Goal: Task Accomplishment & Management: Use online tool/utility

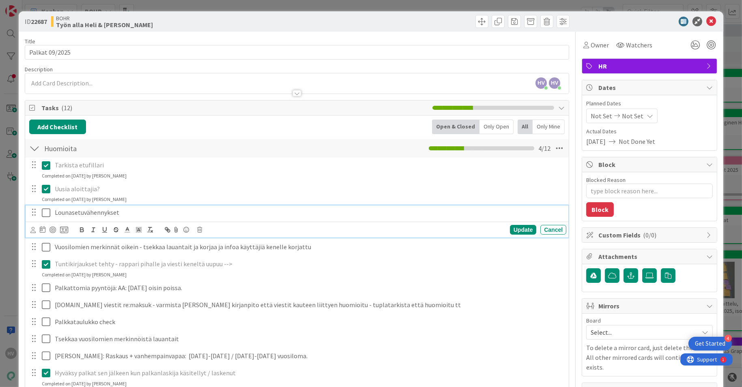
click at [110, 214] on p "Lounasetuvähennykset" at bounding box center [309, 212] width 508 height 9
click at [45, 212] on icon at bounding box center [46, 213] width 9 height 10
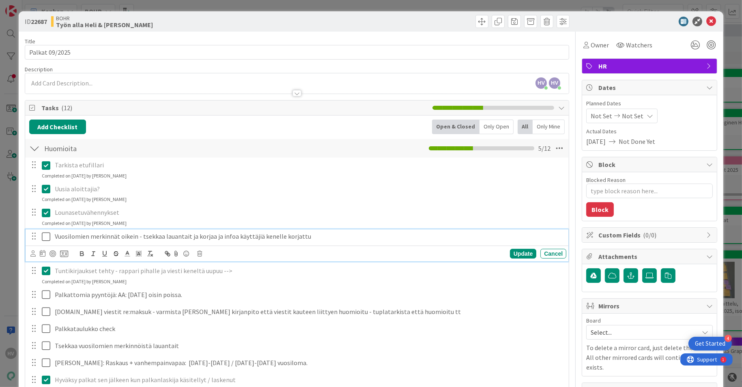
click at [45, 237] on icon at bounding box center [46, 237] width 9 height 10
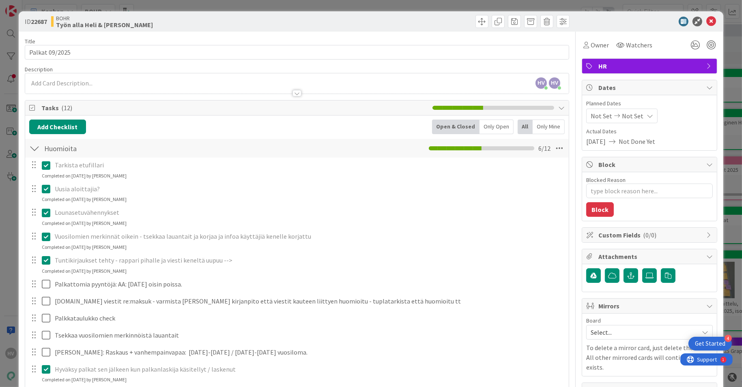
type textarea "x"
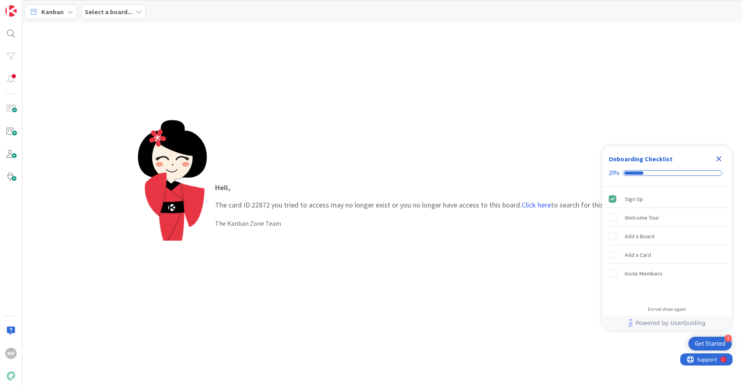
click at [718, 157] on icon "Close Checklist" at bounding box center [719, 159] width 10 height 10
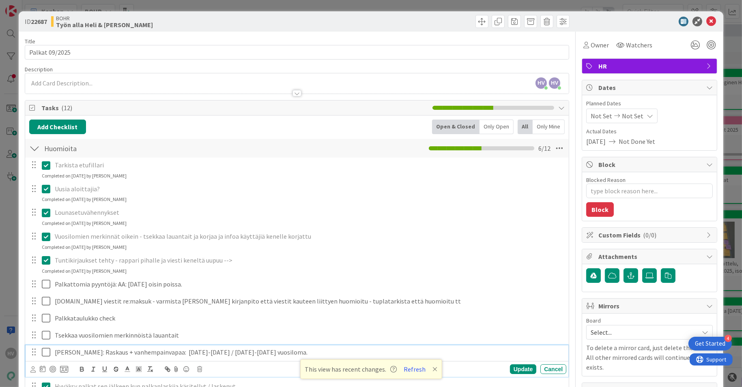
click at [43, 352] on icon at bounding box center [48, 353] width 12 height 10
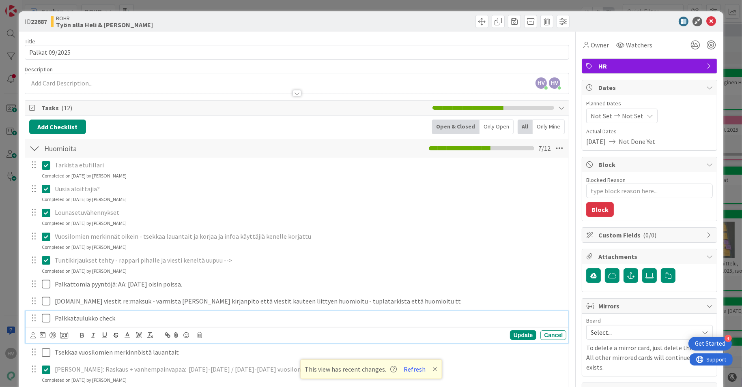
click at [45, 318] on icon at bounding box center [48, 318] width 12 height 10
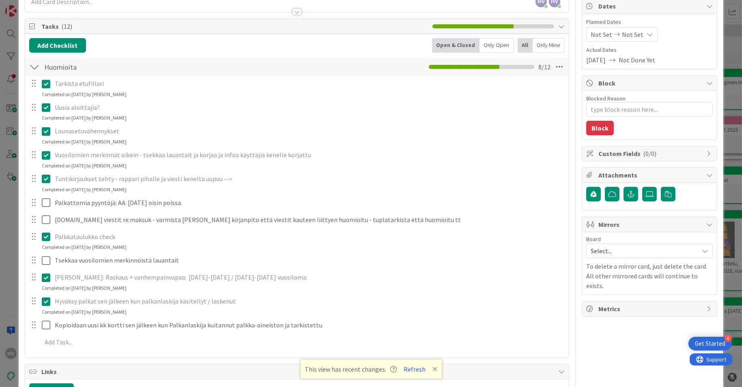
scroll to position [82, 0]
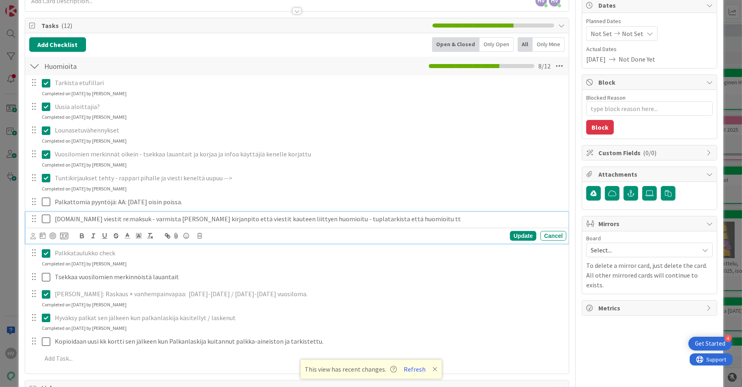
click at [46, 221] on icon at bounding box center [48, 219] width 12 height 10
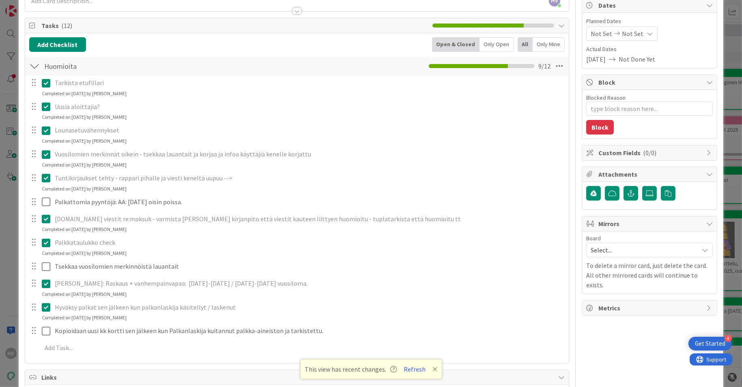
type textarea "x"
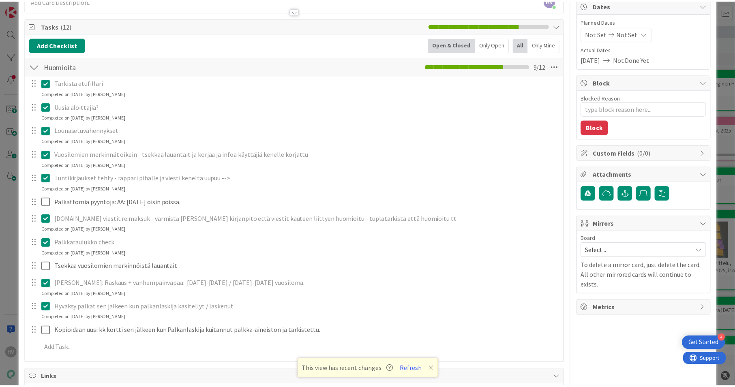
scroll to position [0, 0]
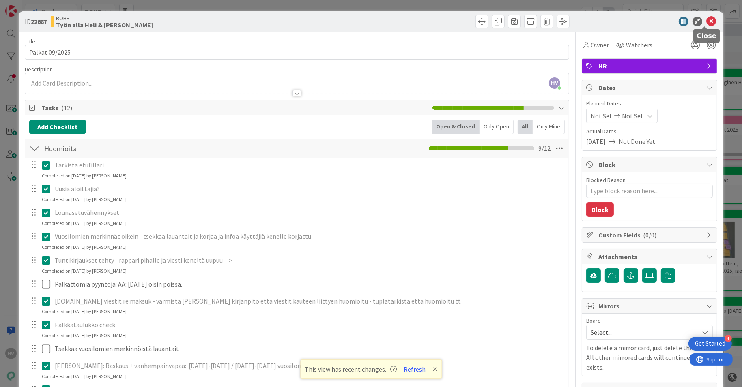
click at [706, 22] on icon at bounding box center [711, 22] width 10 height 10
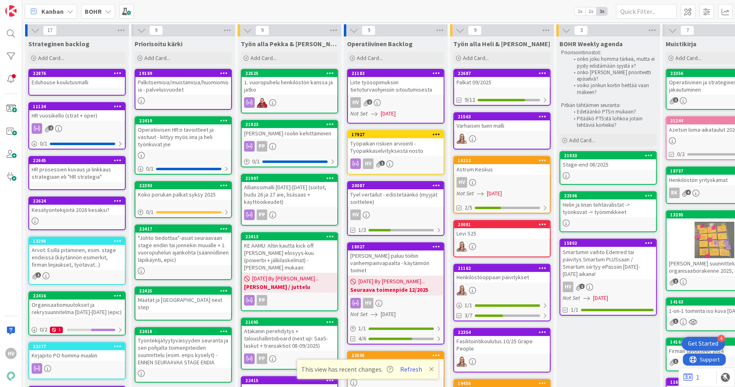
click at [108, 11] on icon at bounding box center [108, 11] width 6 height 6
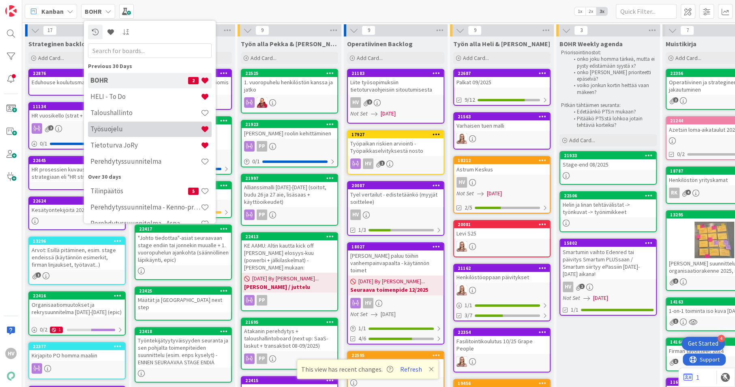
click at [116, 129] on h4 "Työsuojelu" at bounding box center [145, 129] width 110 height 8
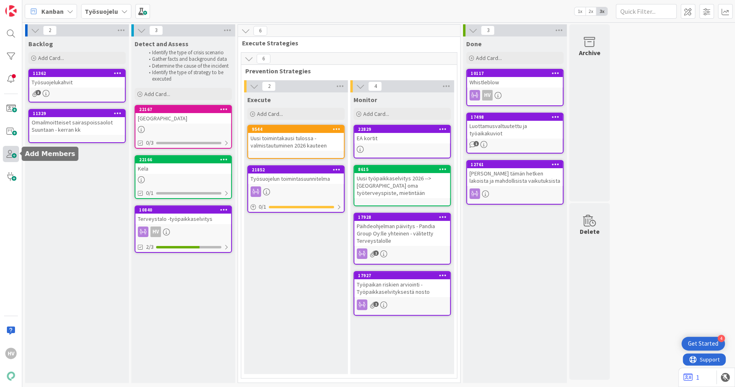
click at [15, 153] on span at bounding box center [11, 154] width 16 height 16
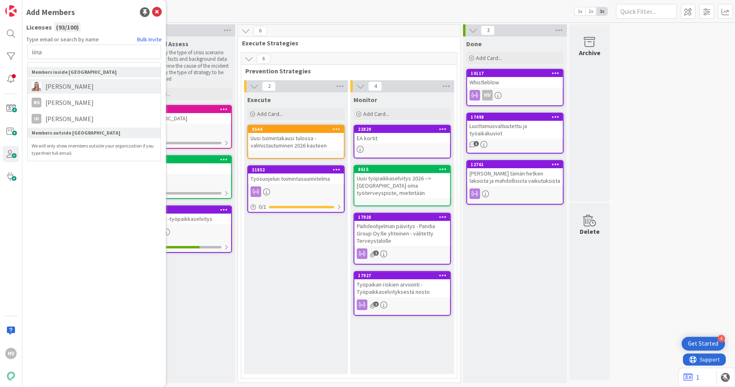
type input "iina"
click at [70, 82] on span "[PERSON_NAME]" at bounding box center [69, 87] width 56 height 10
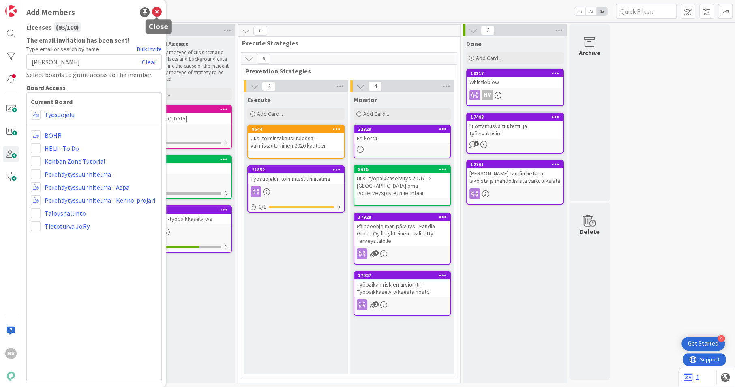
click at [158, 11] on icon at bounding box center [157, 12] width 10 height 10
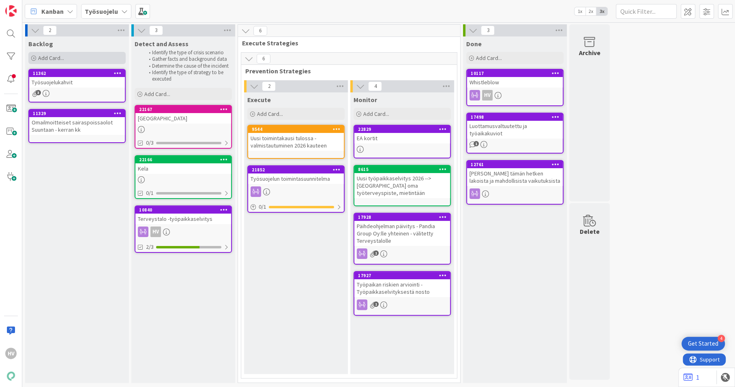
click at [88, 58] on div "Add Card..." at bounding box center [76, 58] width 97 height 12
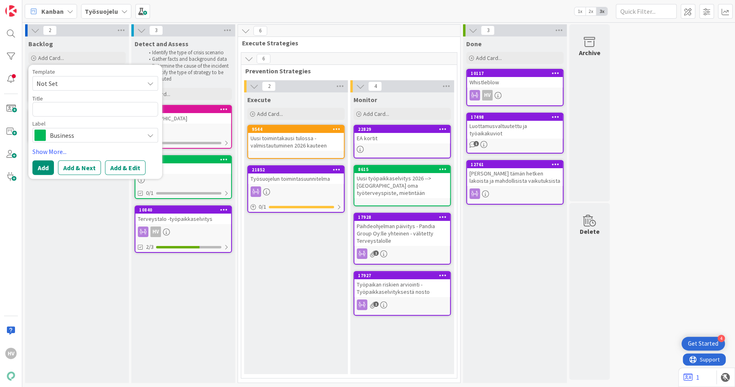
click at [170, 269] on div "Detect and Assess Identify the type of crisis scenario Gather facts and backgro…" at bounding box center [183, 210] width 104 height 347
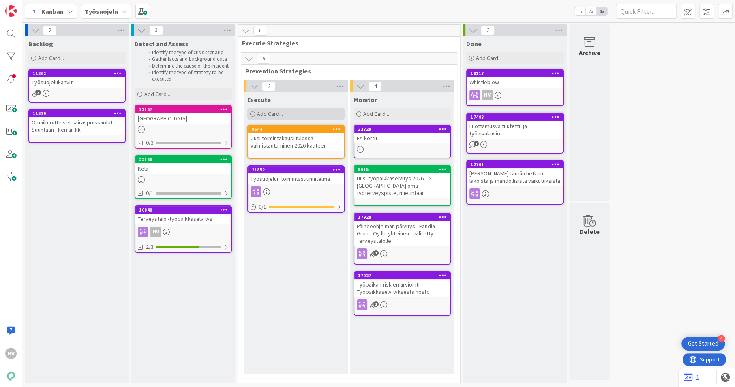
click at [287, 118] on div "Add Card..." at bounding box center [295, 114] width 97 height 12
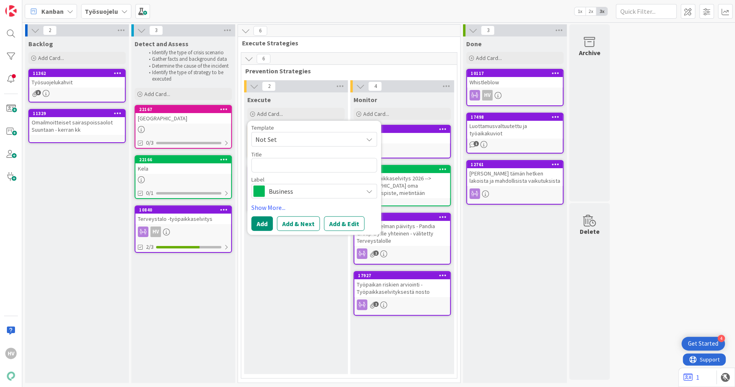
click at [317, 98] on div "Execute" at bounding box center [295, 100] width 97 height 8
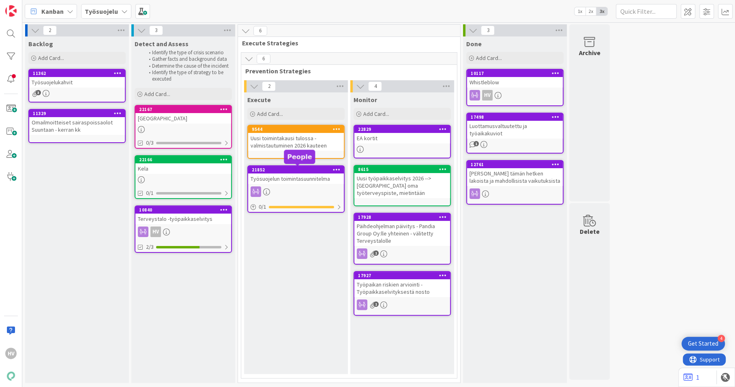
click at [294, 170] on div "21852" at bounding box center [298, 170] width 92 height 6
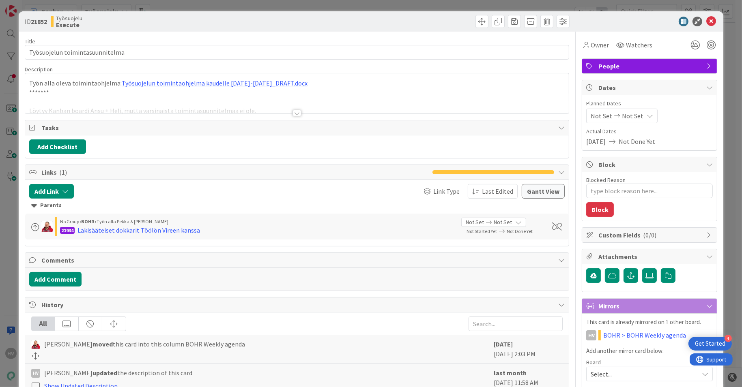
type textarea "x"
click at [70, 142] on button "Add Checklist" at bounding box center [57, 147] width 57 height 15
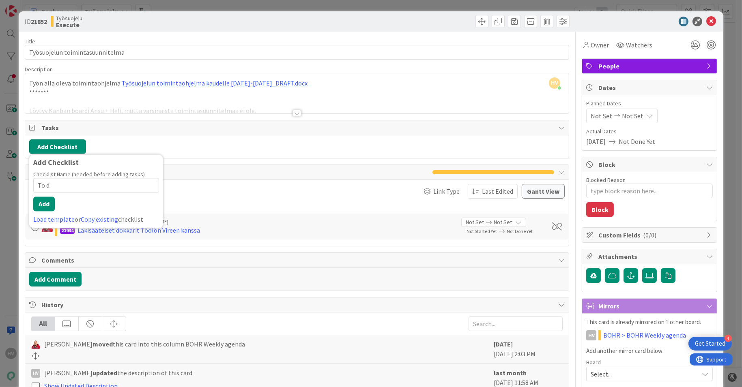
type input "To do"
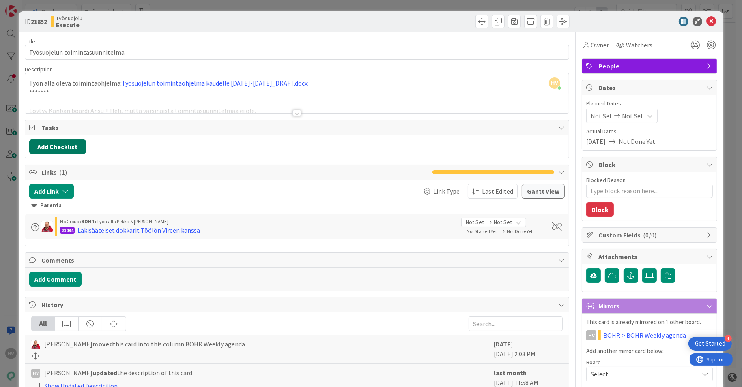
type textarea "x"
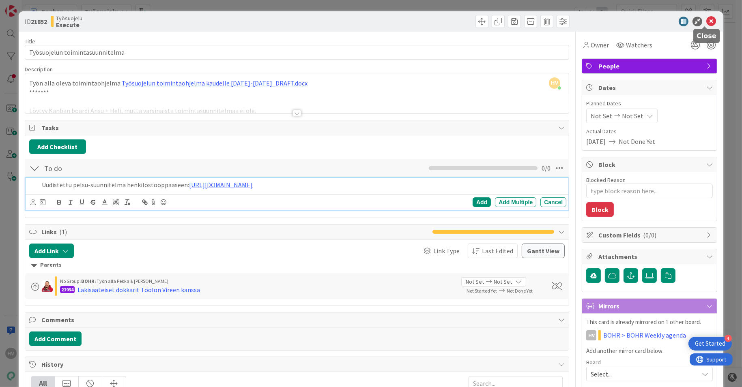
click at [706, 23] on icon at bounding box center [711, 22] width 10 height 10
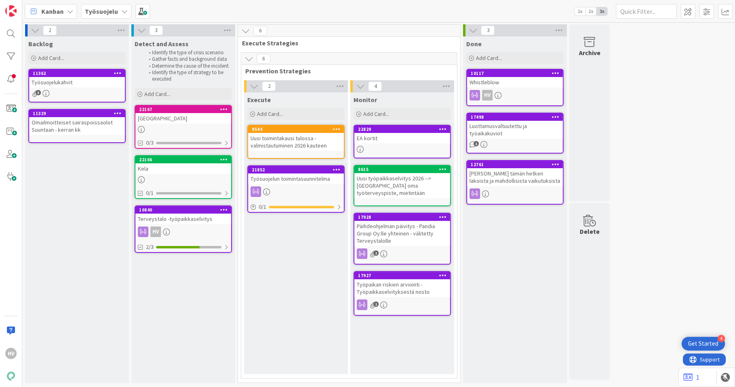
click at [116, 13] on div "Työsuojelu" at bounding box center [106, 11] width 50 height 15
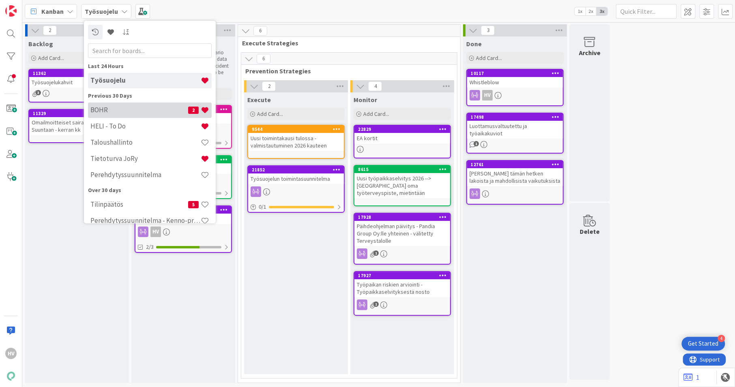
click at [105, 114] on h4 "BOHR" at bounding box center [139, 110] width 98 height 8
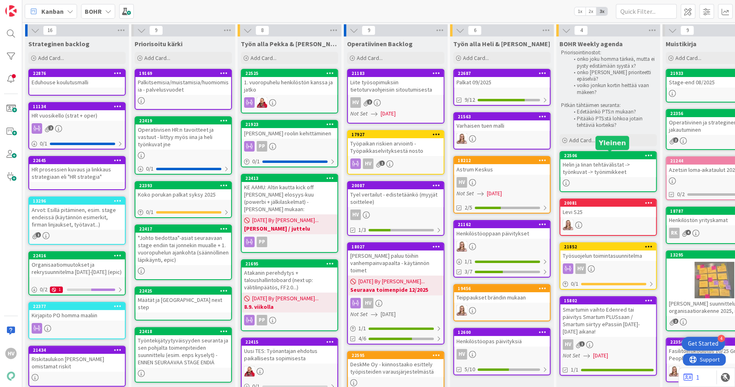
click at [614, 155] on div "22506" at bounding box center [610, 156] width 92 height 6
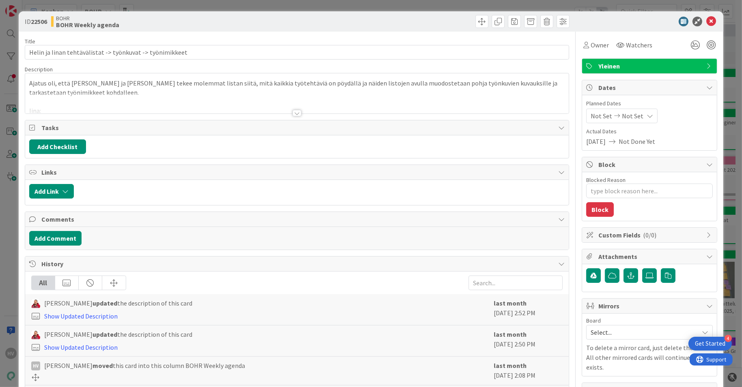
type textarea "x"
click at [292, 110] on div at bounding box center [296, 113] width 9 height 6
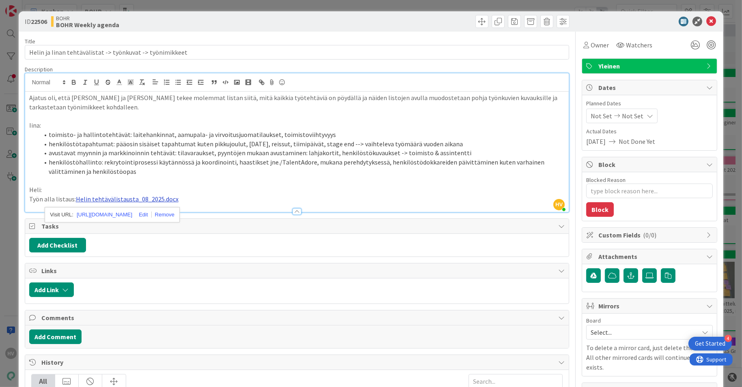
click at [112, 198] on link "Helin tehtävälistausta_08_2025.docx" at bounding box center [127, 199] width 103 height 8
click at [111, 216] on link "https://pandiafioy-my.sharepoint.com/:w:/g/personal/heli_vuorinen_pandia_fi1/Ec…" at bounding box center [105, 215] width 56 height 11
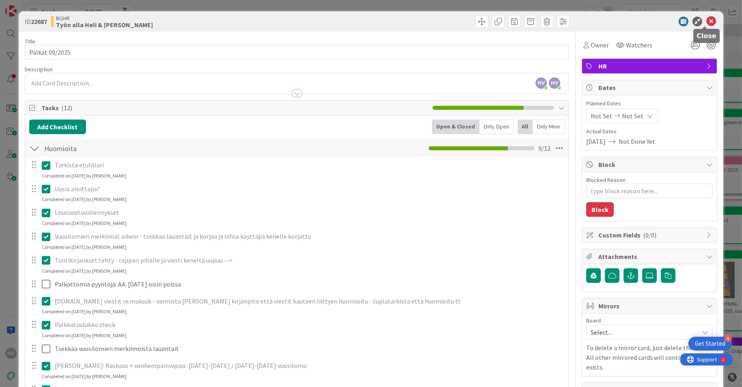
click at [706, 20] on icon at bounding box center [711, 22] width 10 height 10
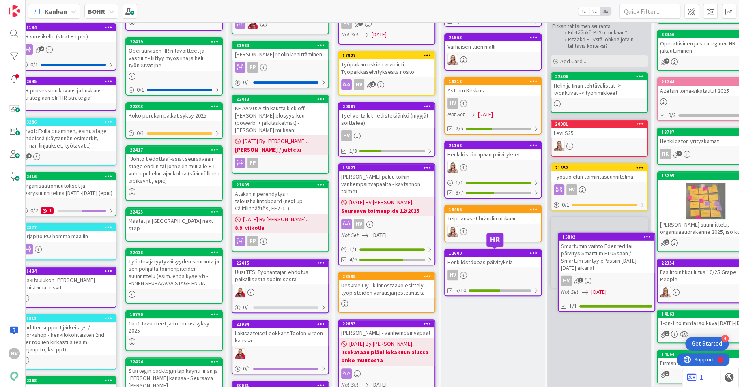
scroll to position [79, 16]
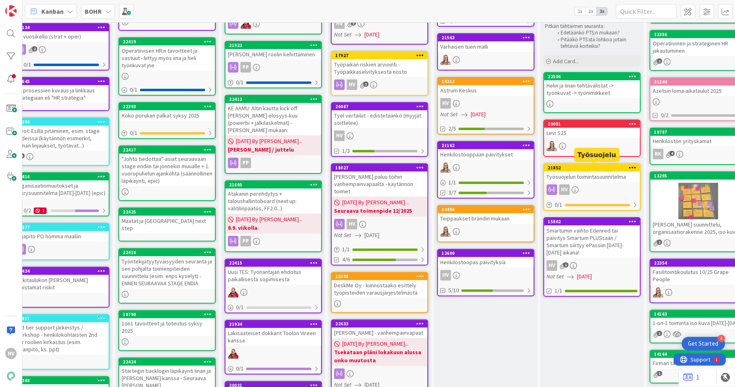
click at [578, 169] on div "21852" at bounding box center [594, 168] width 92 height 6
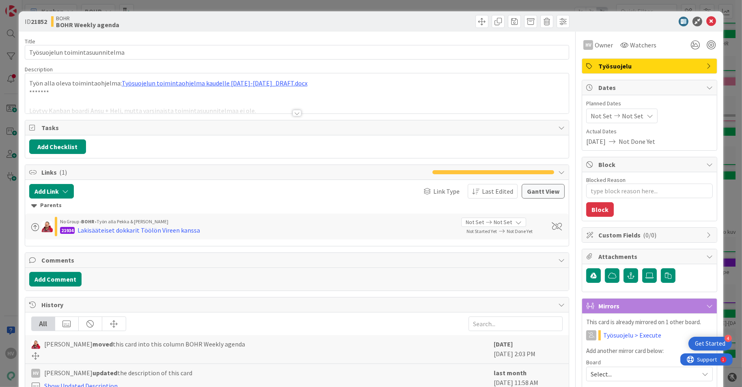
type textarea "x"
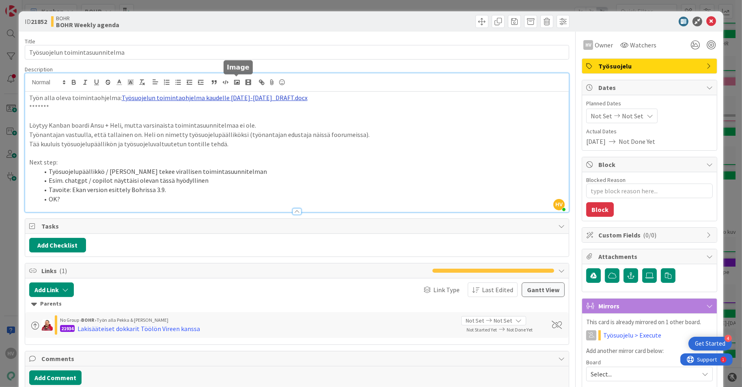
click at [236, 83] on div "HV [PERSON_NAME] just joined Työn alla oleva toimintaohjelma: Työsuojelun toimi…" at bounding box center [297, 142] width 544 height 139
click at [191, 114] on link "[URL][DOMAIN_NAME]" at bounding box center [183, 113] width 56 height 11
